Goal: Task Accomplishment & Management: Manage account settings

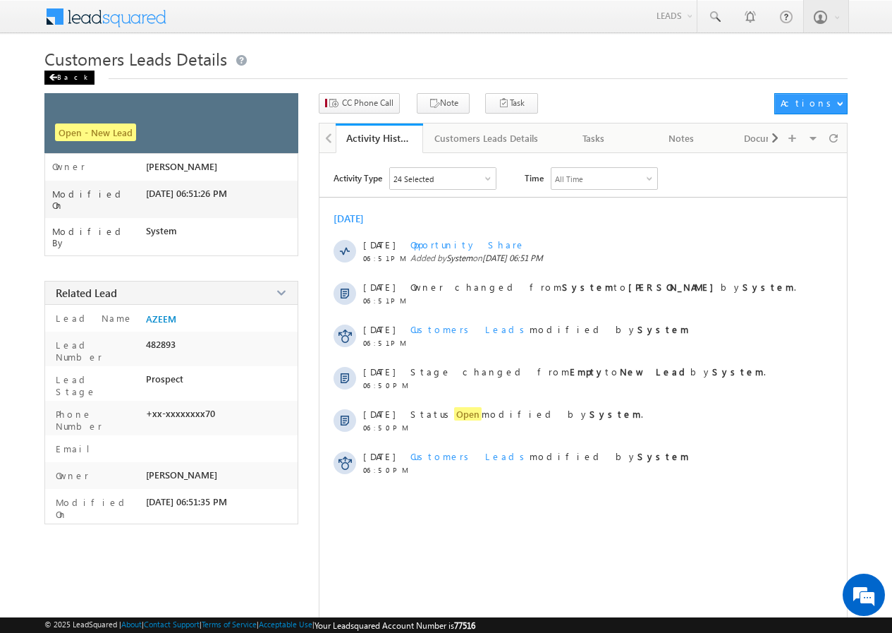
click at [60, 78] on div "Back" at bounding box center [69, 78] width 50 height 14
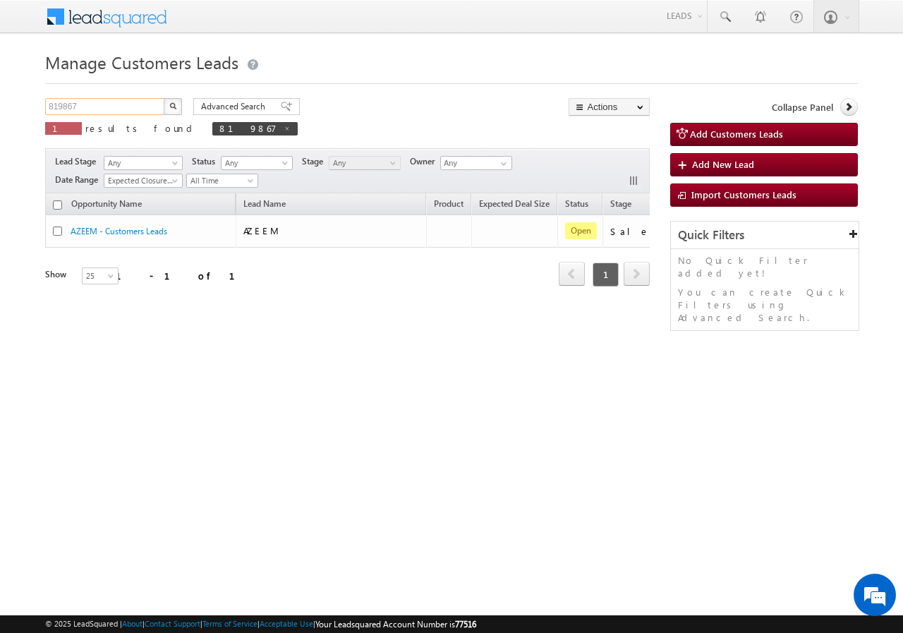
click at [104, 111] on input "819867" at bounding box center [105, 106] width 121 height 17
paste input "767902"
type input "767902"
click at [177, 103] on button "button" at bounding box center [173, 106] width 18 height 17
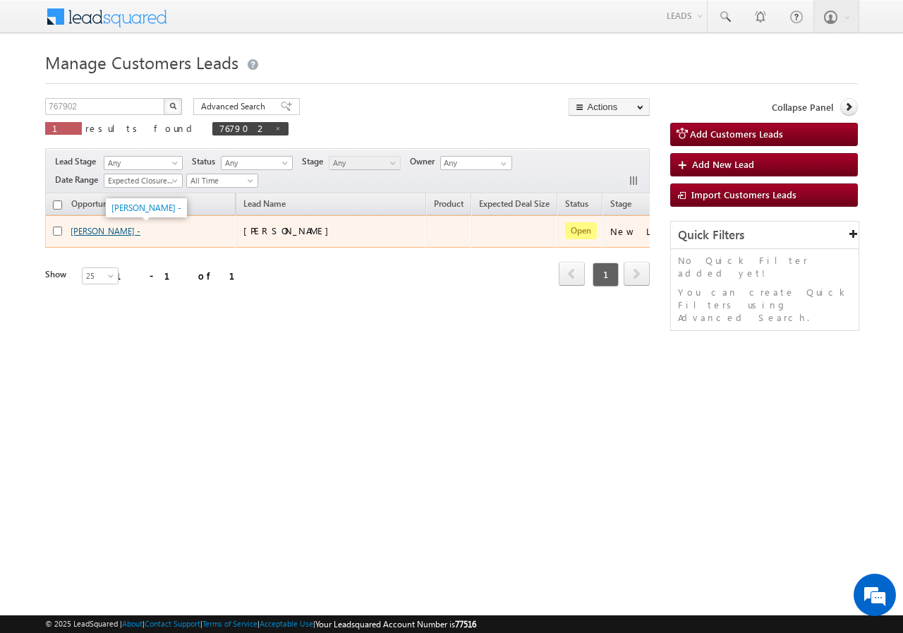
click at [104, 230] on link "[PERSON_NAME] -" at bounding box center [106, 231] width 70 height 11
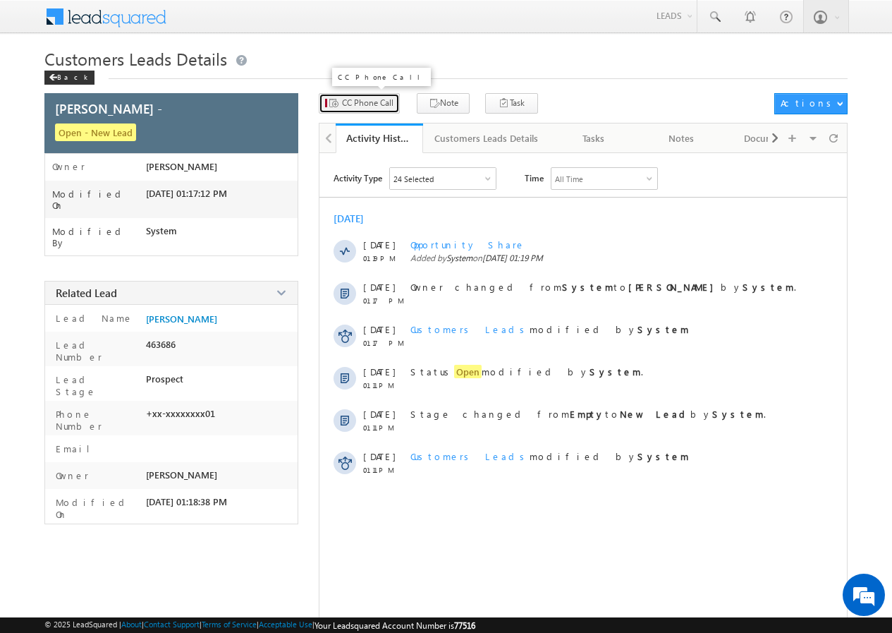
click at [379, 98] on span "CC Phone Call" at bounding box center [367, 103] width 51 height 13
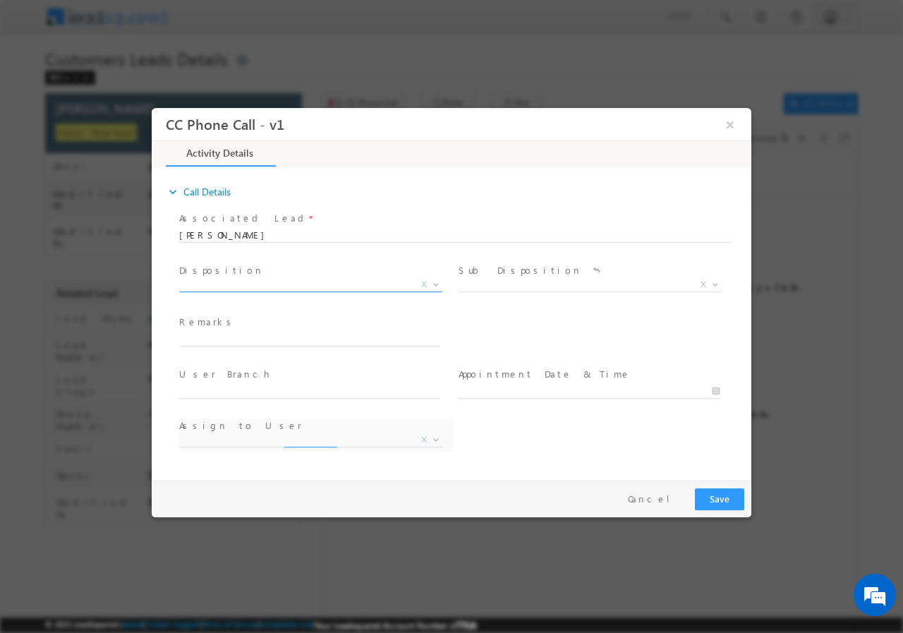
select select "devesh.srivastava@sgrlimited.in"
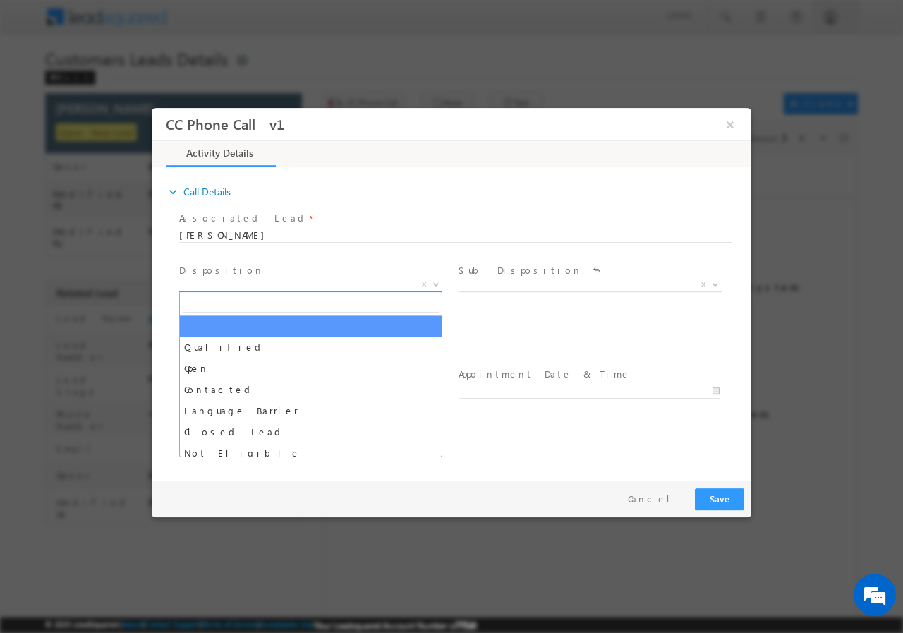
click at [214, 284] on span "X" at bounding box center [310, 284] width 263 height 14
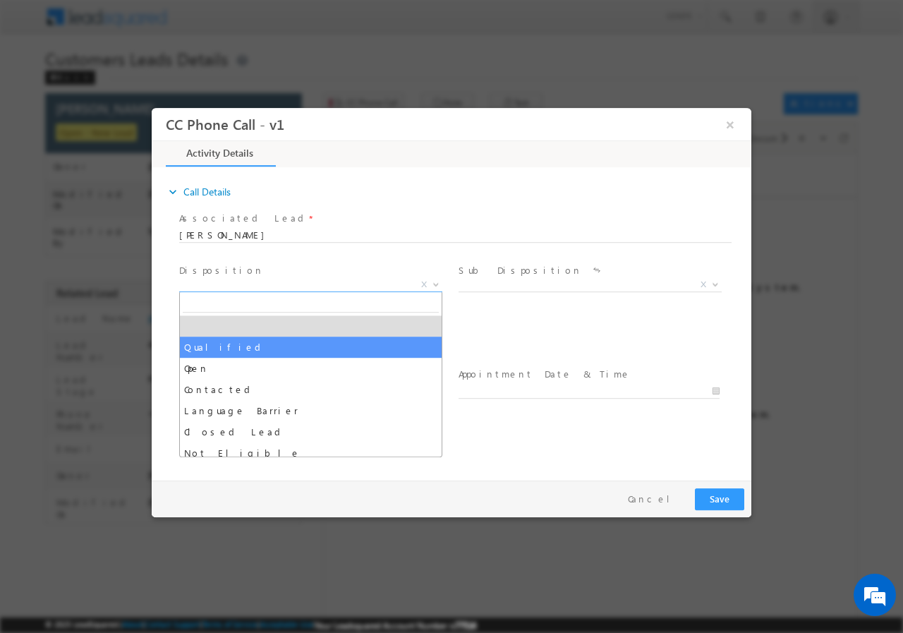
select select "Qualified"
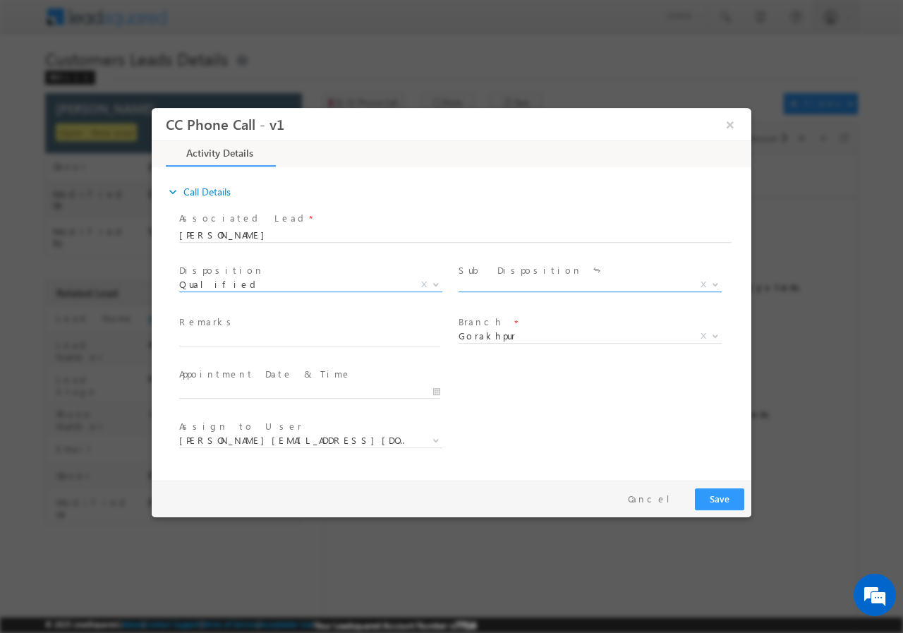
click at [485, 287] on span "X" at bounding box center [589, 284] width 263 height 14
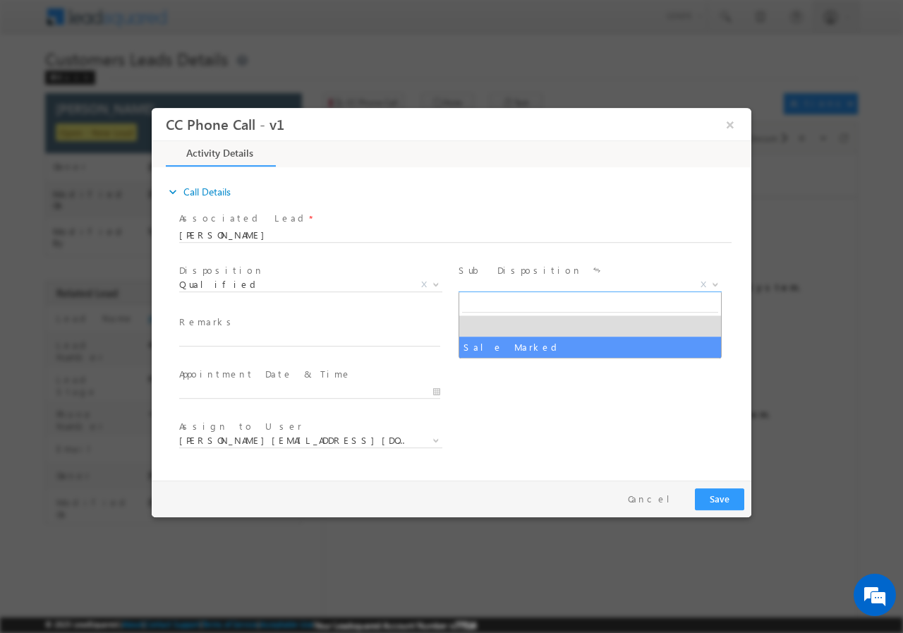
select select "Sale Marked"
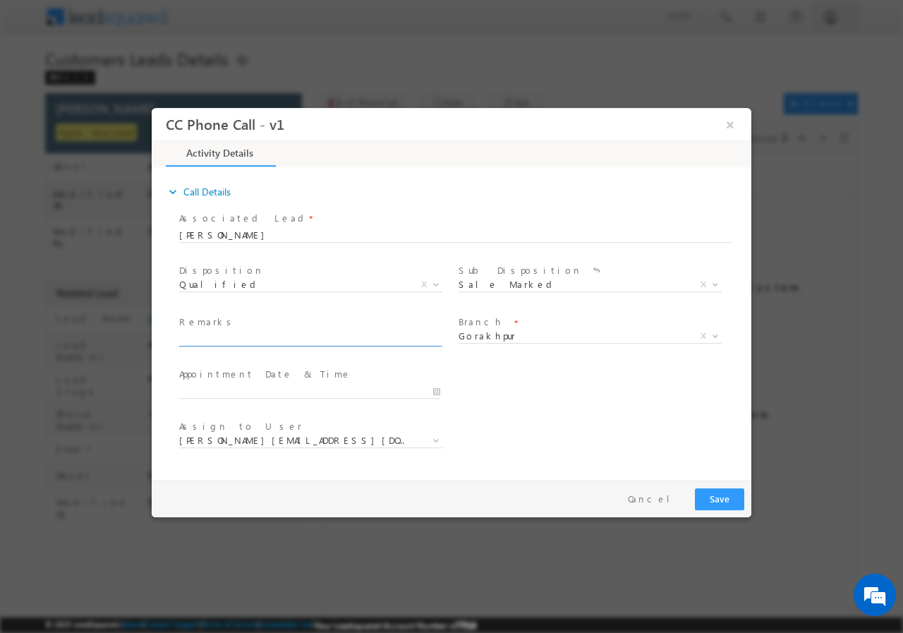
click at [242, 339] on input "text" at bounding box center [309, 338] width 261 height 14
paste input "767902//VB_Know_More//Mukesh Gupta//8874584401//Lap// loan req-5L// salary-20K+…"
type input "767902//VB_Know_More//Mukesh Gupta//8874584401//Lap// loan req-5L// salary-20K+…"
click at [435, 391] on input "text" at bounding box center [309, 391] width 261 height 14
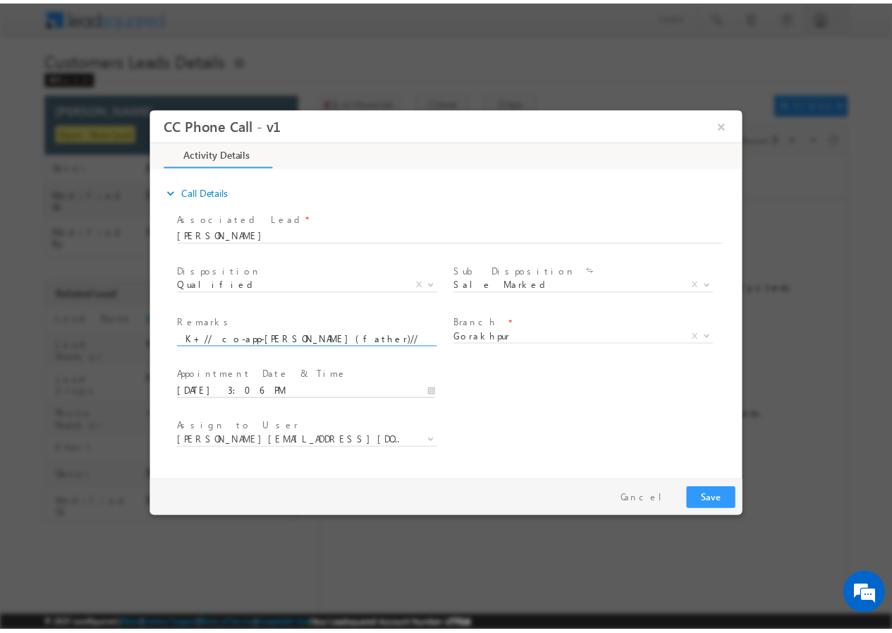
scroll to position [0, 0]
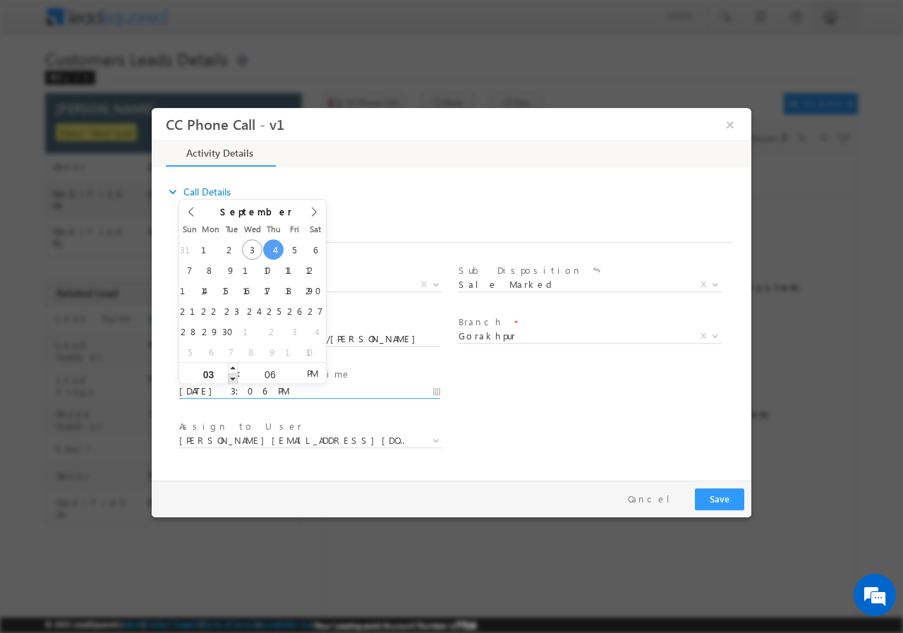
type input "09/04/2025 2:06 PM"
type input "02"
click at [229, 375] on span at bounding box center [233, 377] width 10 height 11
type input "09/04/2025 1:06 PM"
type input "01"
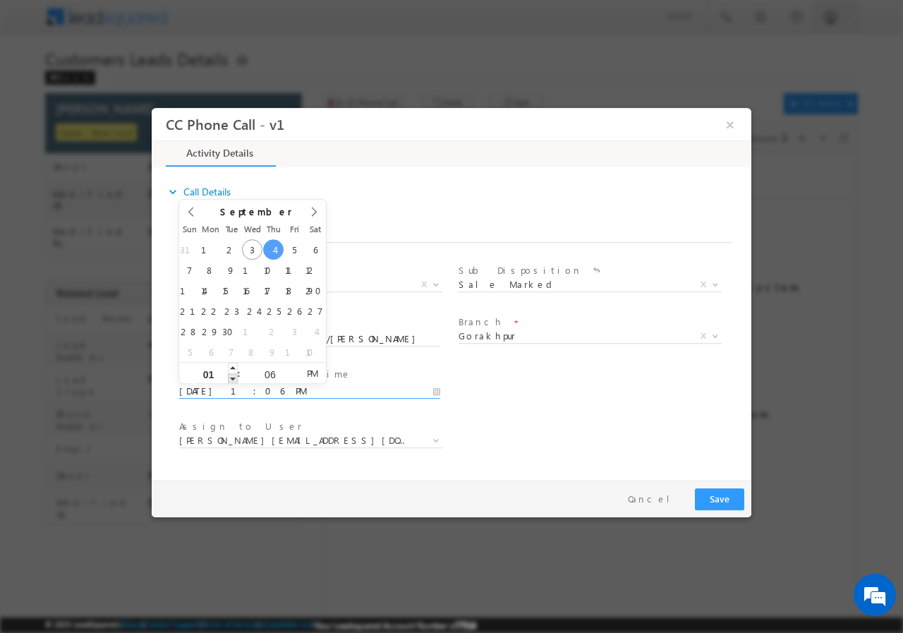
click at [229, 375] on span at bounding box center [233, 377] width 10 height 11
type input "09/04/2025 12:06 PM"
type input "12"
click at [229, 375] on span at bounding box center [233, 377] width 10 height 11
type input "09/04/2025 11:06 AM"
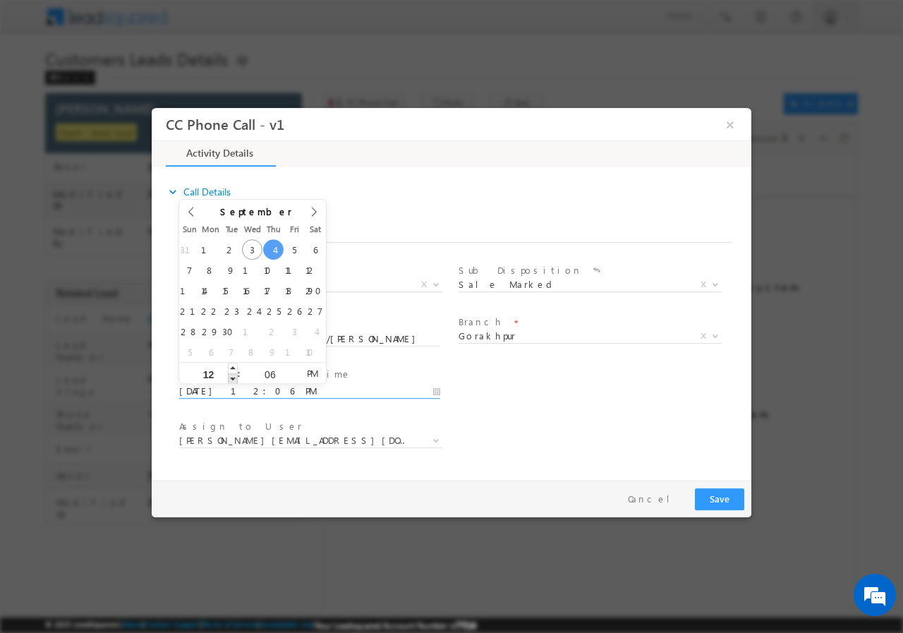
type input "11"
click at [229, 375] on span at bounding box center [233, 377] width 10 height 11
click at [278, 371] on input "06" at bounding box center [269, 373] width 59 height 9
type input "00"
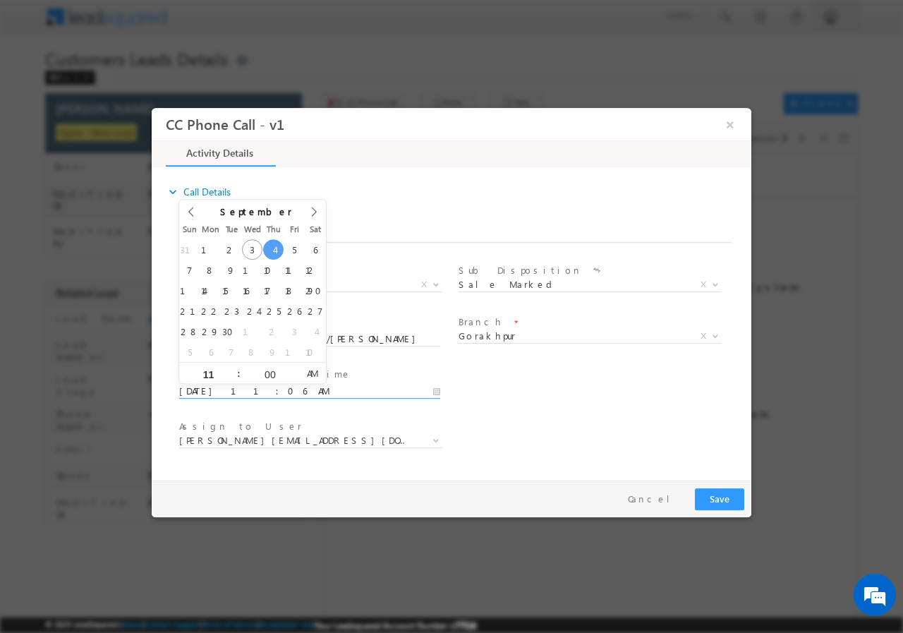
type input "09/04/2025 11:00 AM"
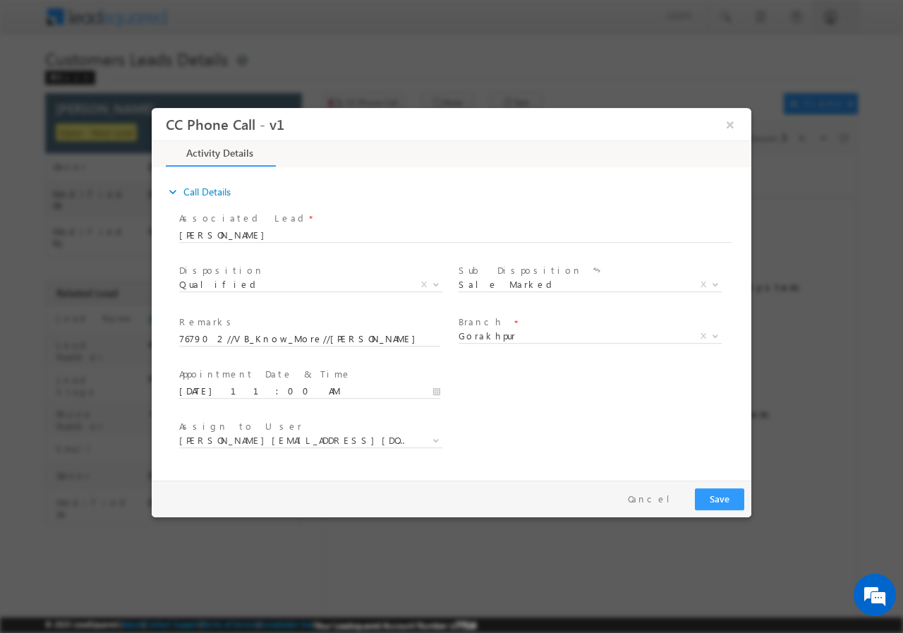
click at [540, 386] on div "User Branch * Appointment Date & Time * 09/04/2025 11:00 AM" at bounding box center [463, 389] width 575 height 52
click at [719, 492] on button "Save" at bounding box center [719, 498] width 49 height 22
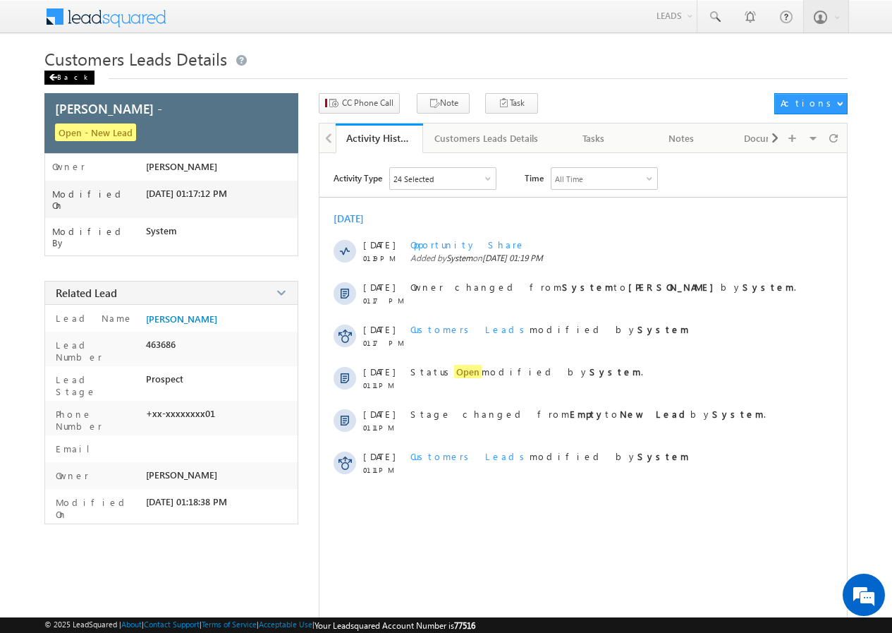
click at [70, 73] on div "Back" at bounding box center [69, 78] width 50 height 14
